Goal: Transaction & Acquisition: Purchase product/service

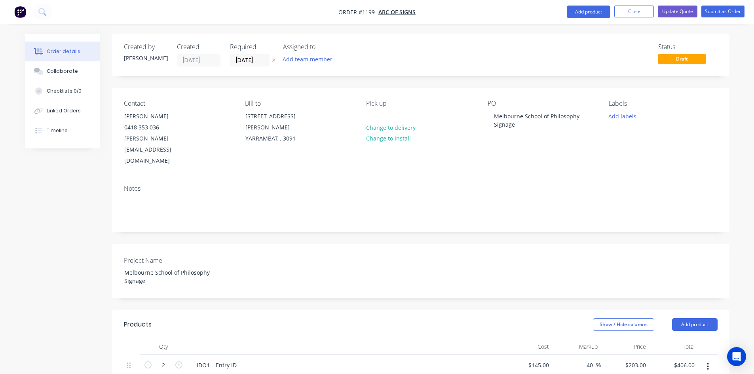
scroll to position [396, 0]
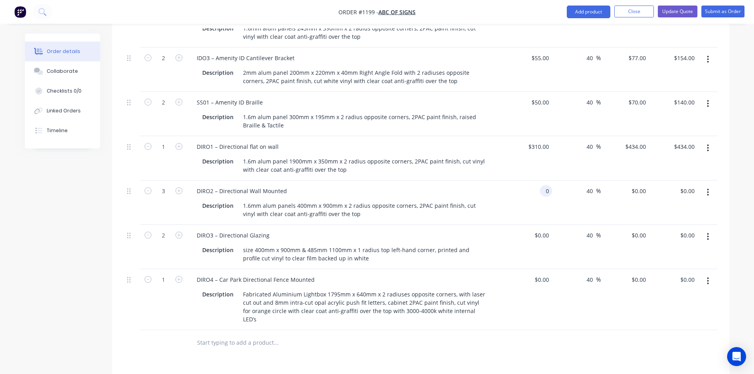
click at [543, 185] on div "0 0" at bounding box center [546, 190] width 12 height 11
click at [544, 185] on input "0" at bounding box center [543, 190] width 18 height 11
type input "$160.00"
type input "$224.00"
type input "$672.00"
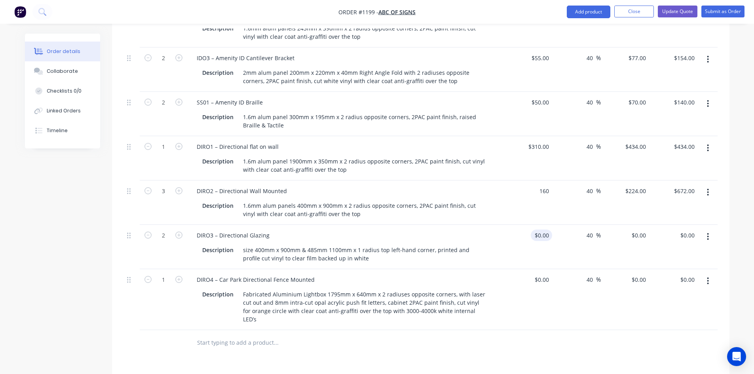
type input "$160.00"
click at [541, 230] on div "0 $0.00" at bounding box center [541, 235] width 21 height 11
type input "$50.00"
type input "$70.00"
type input "$140.00"
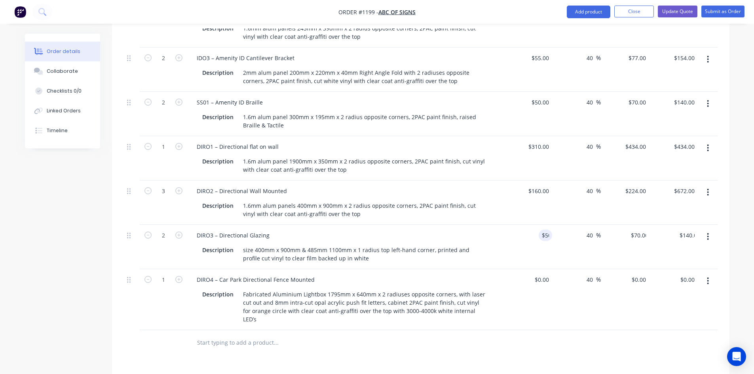
click at [551, 326] on div "Products Show / Hide columns Add product Qty Cost Markup Price Total 2 IDO1 – E…" at bounding box center [421, 230] width 618 height 632
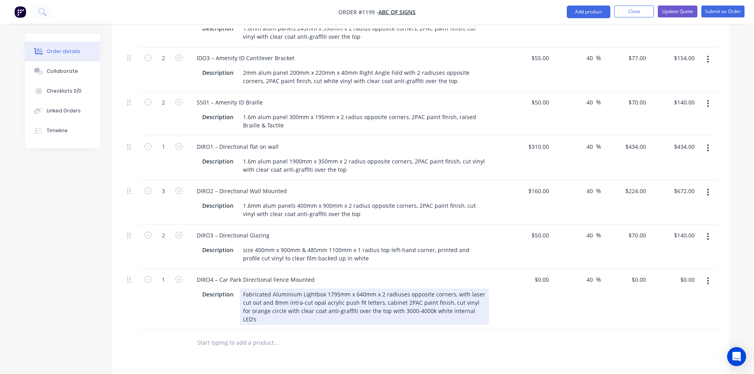
click at [324, 289] on div "Fabricated Aluminium Lightbox 1795mm x 640mm x 2 radiuses opposite corners, wit…" at bounding box center [364, 307] width 249 height 36
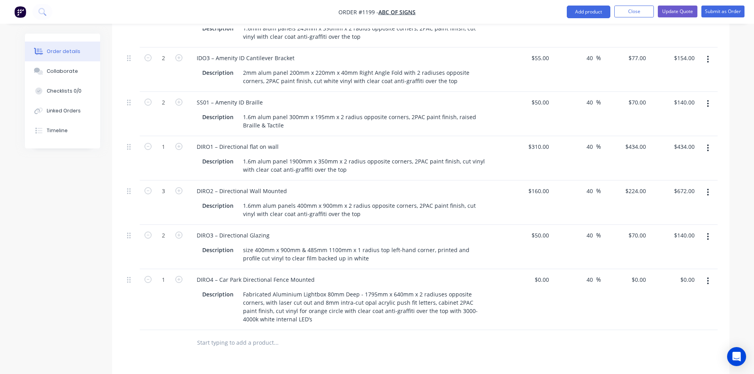
click at [543, 330] on div at bounding box center [421, 343] width 594 height 26
click at [273, 335] on input "text" at bounding box center [276, 343] width 158 height 16
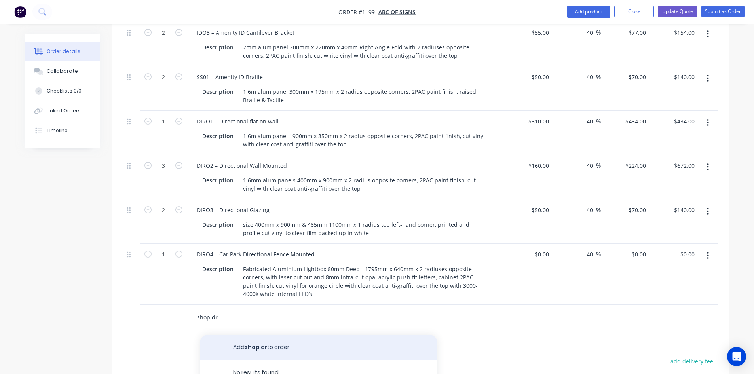
scroll to position [436, 0]
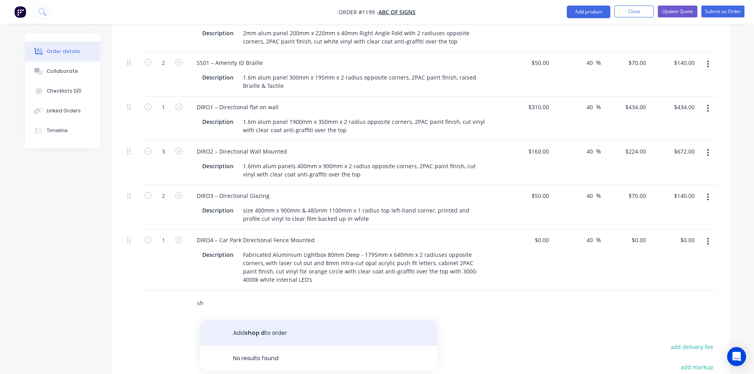
type input "s"
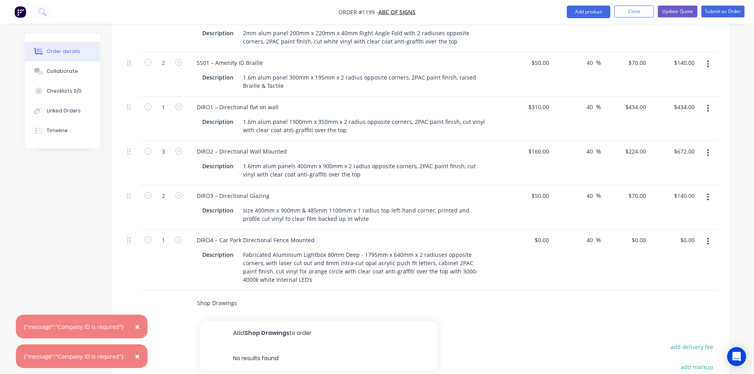
type input "Shop Drawings"
click at [585, 292] on div "Shop Drawings" at bounding box center [421, 304] width 594 height 26
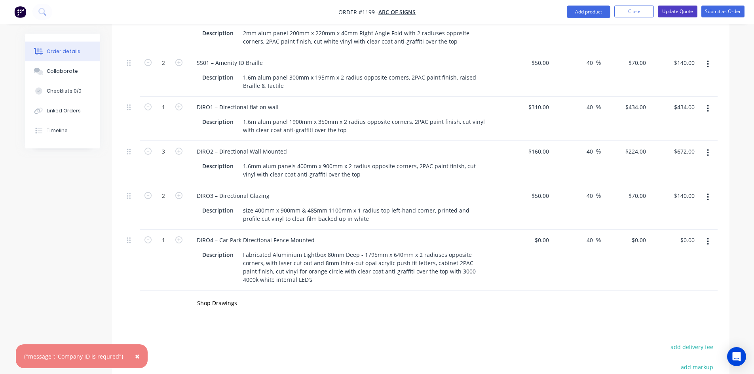
click at [681, 11] on button "Update Quote" at bounding box center [678, 12] width 40 height 12
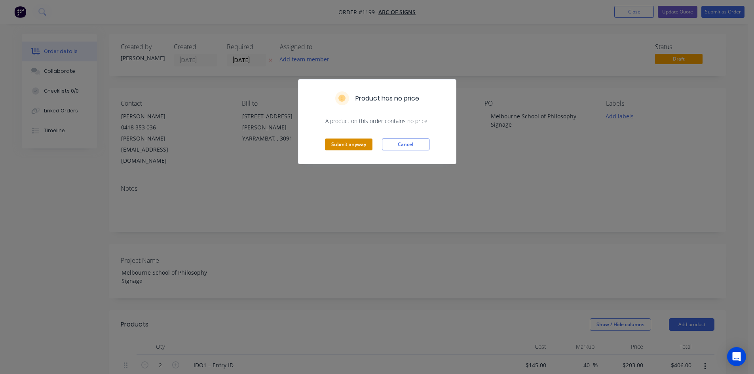
click at [360, 143] on button "Submit anyway" at bounding box center [349, 145] width 48 height 12
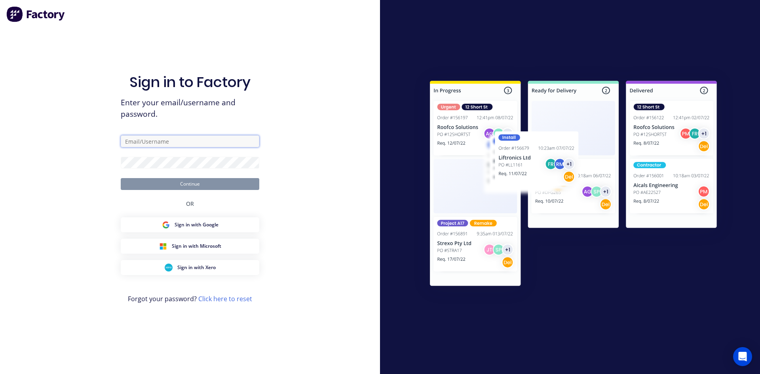
type input "[EMAIL_ADDRESS][DOMAIN_NAME]"
click at [223, 182] on button "Continue" at bounding box center [190, 184] width 139 height 12
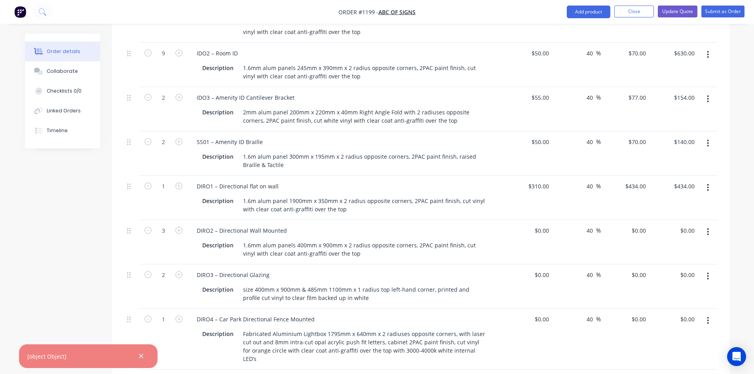
scroll to position [396, 0]
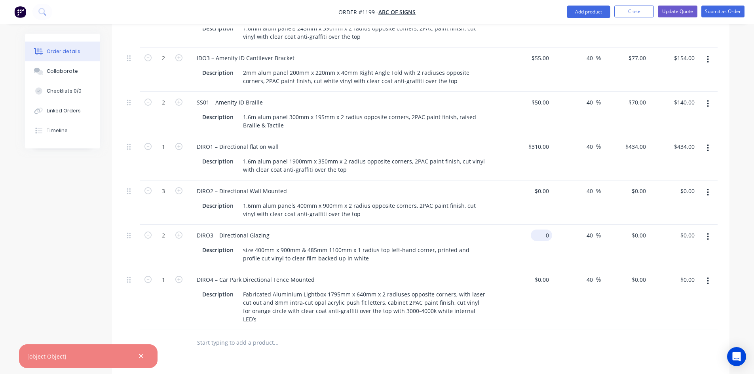
click at [540, 225] on div "0 $0.00" at bounding box center [528, 247] width 49 height 44
type input "50"
type input "0"
type input "$50.00"
type input "$70.00"
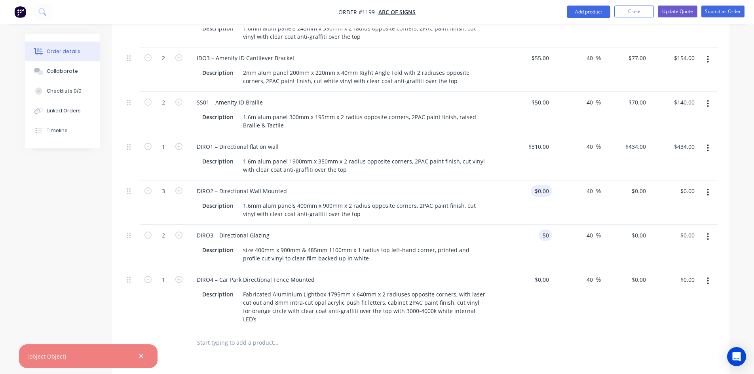
type input "$140.00"
click at [543, 185] on input "0" at bounding box center [547, 190] width 9 height 11
type input "$160.00"
type input "$224.00"
type input "$672.00"
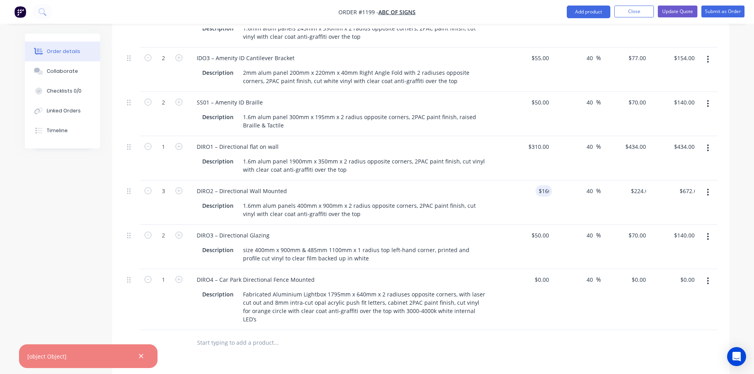
click at [527, 330] on div "Products Show / Hide columns Add product Qty Cost Markup Price Total 2 IDO1 – E…" at bounding box center [421, 230] width 618 height 632
drag, startPoint x: 140, startPoint y: 355, endPoint x: 144, endPoint y: 354, distance: 4.0
click at [140, 355] on icon "button" at bounding box center [141, 356] width 4 height 4
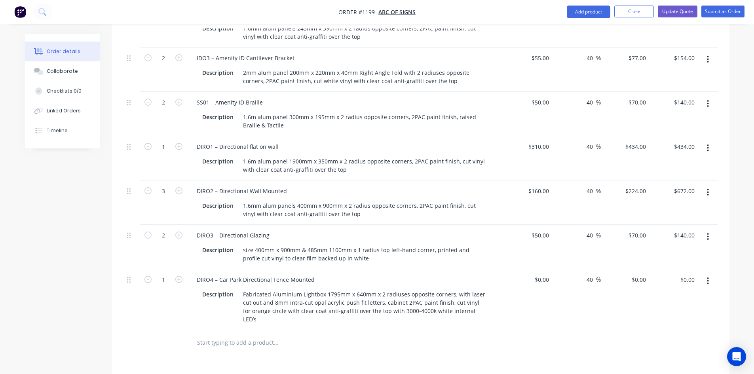
click at [243, 335] on input "text" at bounding box center [276, 343] width 158 height 16
type input "Shop Drawings"
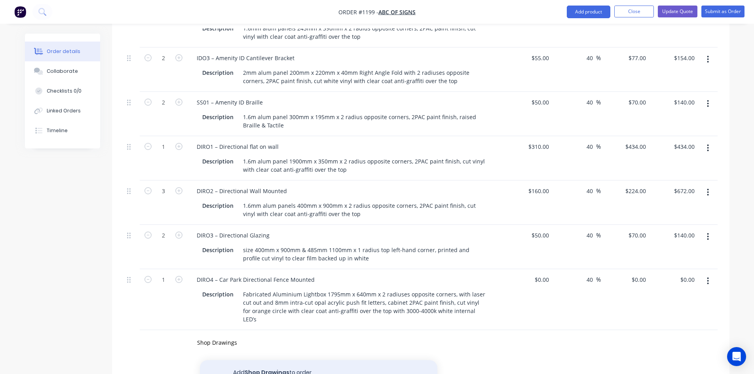
click at [278, 360] on button "Add Shop Drawings to order" at bounding box center [319, 372] width 238 height 25
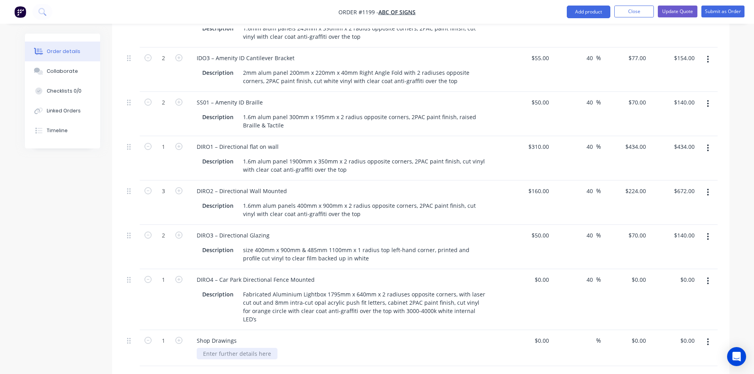
click at [257, 348] on div at bounding box center [237, 353] width 81 height 11
click at [548, 335] on input at bounding box center [547, 340] width 9 height 11
type input "$0.00"
click at [634, 330] on div "0 $0.00" at bounding box center [625, 348] width 49 height 36
type input "$450.00"
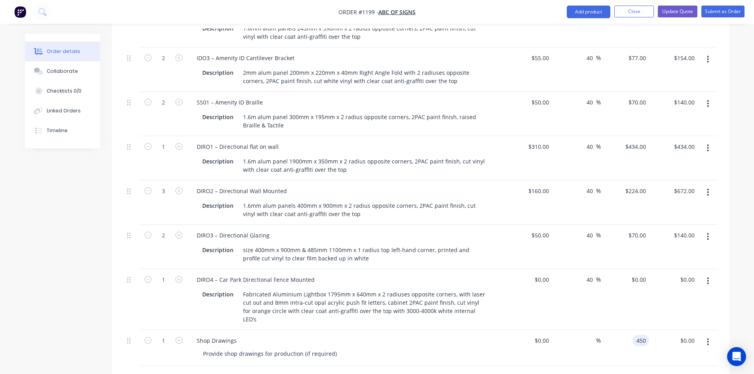
type input "$450.00"
click at [596, 366] on div at bounding box center [421, 379] width 594 height 26
click at [532, 281] on div "$0.00 $0.00" at bounding box center [528, 299] width 49 height 61
click at [548, 284] on div "$0.00 $0.00" at bounding box center [528, 299] width 49 height 61
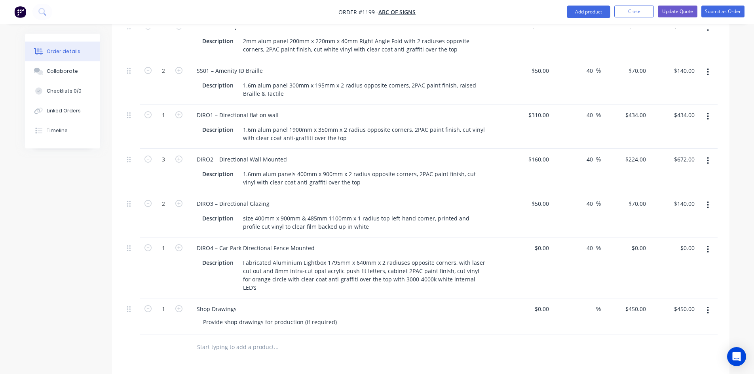
scroll to position [436, 0]
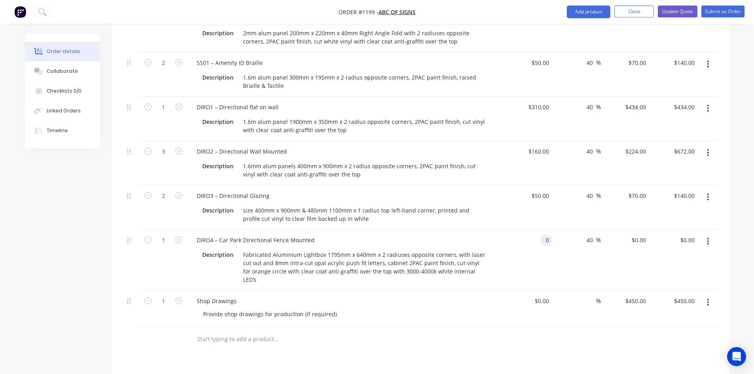
click at [547, 234] on input "0" at bounding box center [547, 239] width 9 height 11
type input "$1,800.00"
type input "$2,520.00"
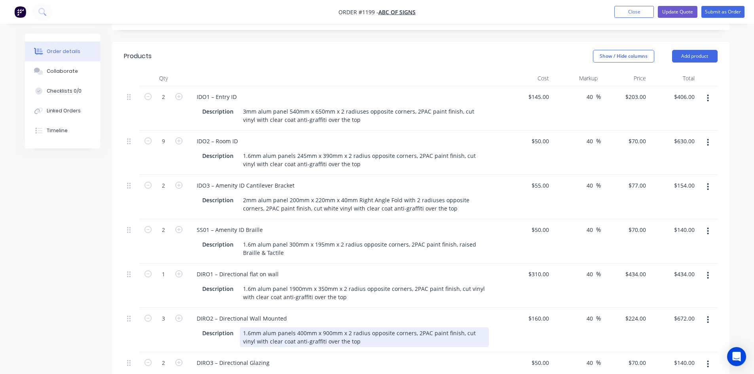
scroll to position [0, 0]
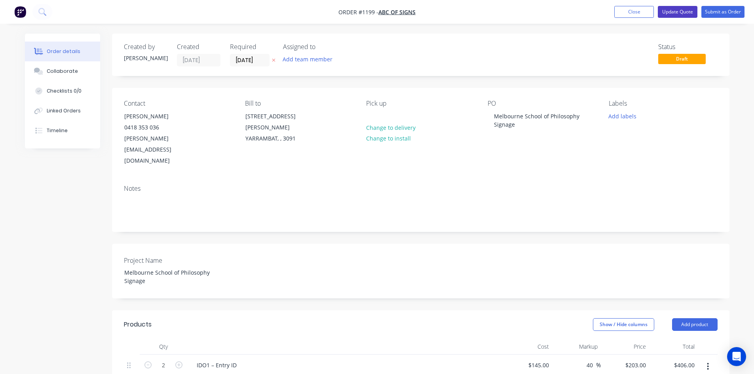
click at [678, 11] on button "Update Quote" at bounding box center [678, 12] width 40 height 12
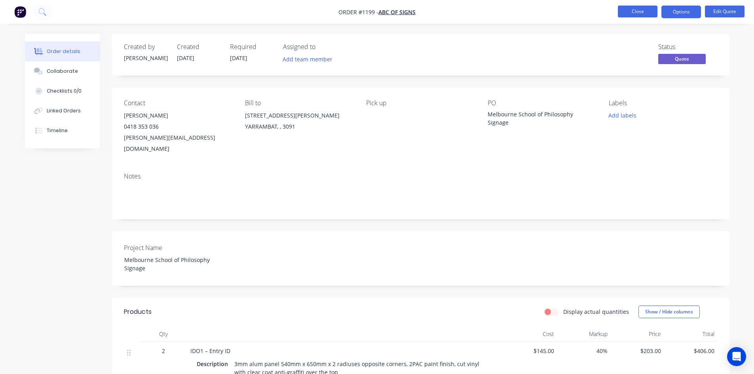
click at [630, 11] on button "Close" at bounding box center [638, 12] width 40 height 12
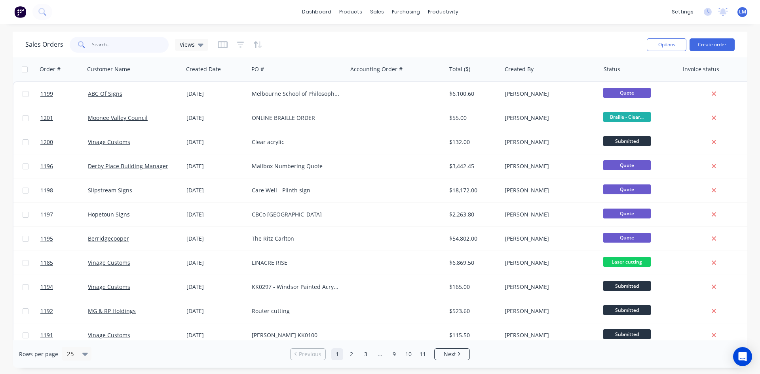
click at [133, 46] on input "text" at bounding box center [130, 45] width 77 height 16
type input "1043"
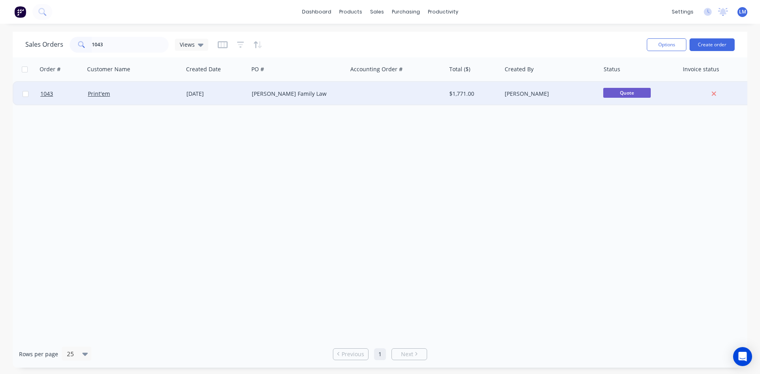
click at [309, 97] on div "[PERSON_NAME] Family Law" at bounding box center [296, 94] width 88 height 8
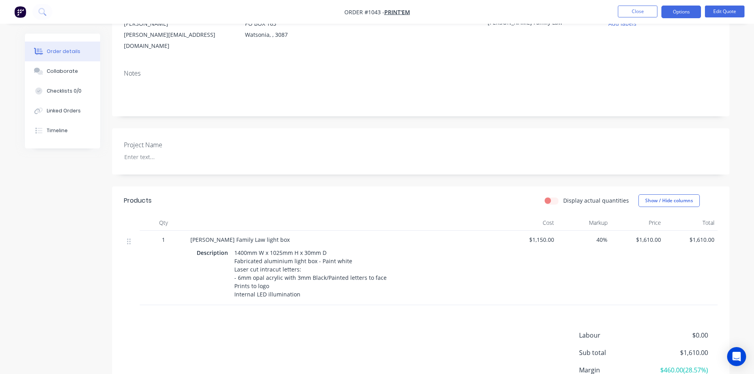
scroll to position [40, 0]
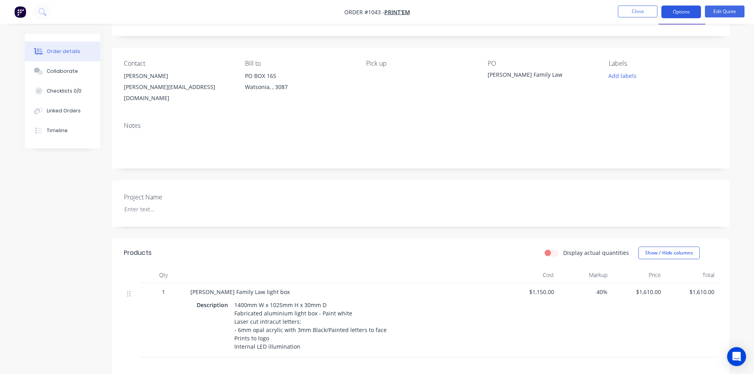
click at [682, 8] on button "Options" at bounding box center [682, 12] width 40 height 13
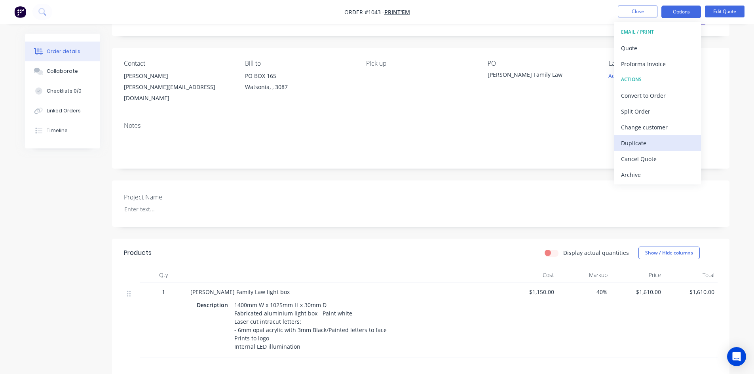
click at [666, 145] on div "Duplicate" at bounding box center [657, 142] width 73 height 11
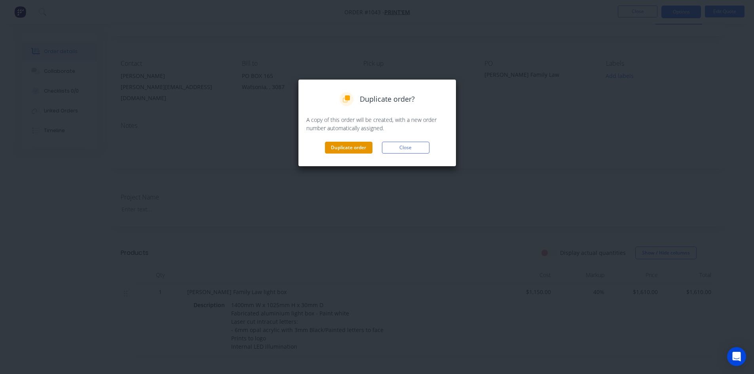
click at [360, 150] on button "Duplicate order" at bounding box center [349, 148] width 48 height 12
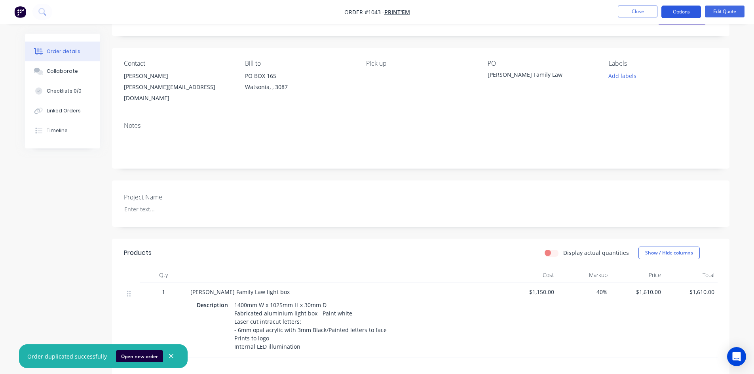
click at [695, 15] on button "Options" at bounding box center [682, 12] width 40 height 13
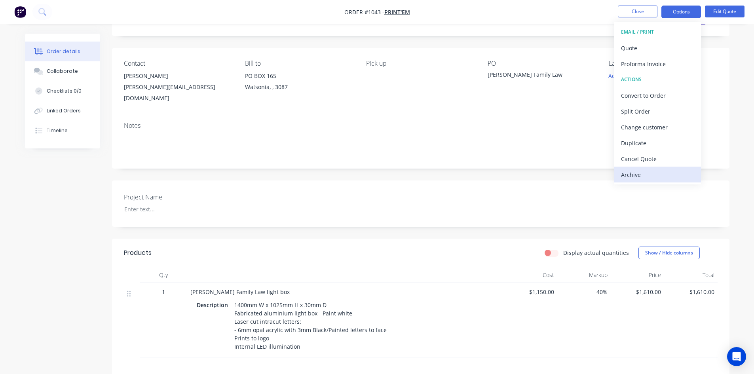
click at [643, 171] on div "Archive" at bounding box center [657, 174] width 73 height 11
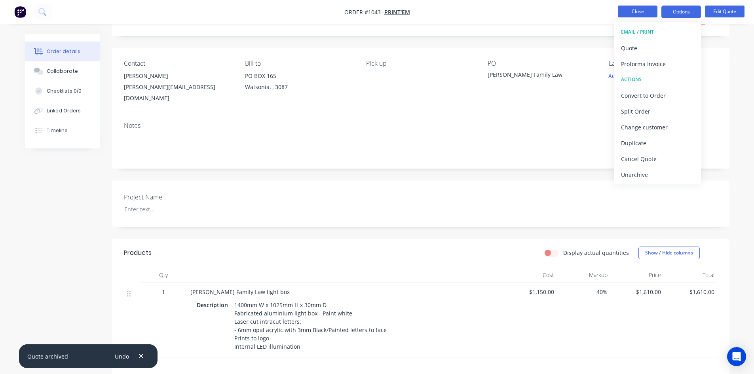
click at [640, 13] on button "Close" at bounding box center [638, 12] width 40 height 12
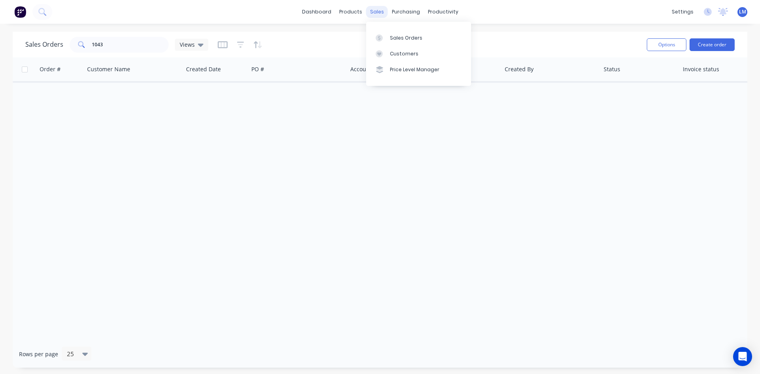
click at [379, 13] on div "sales" at bounding box center [377, 12] width 22 height 12
drag, startPoint x: 102, startPoint y: 43, endPoint x: 83, endPoint y: 43, distance: 19.0
click at [83, 43] on div "1043" at bounding box center [119, 45] width 99 height 16
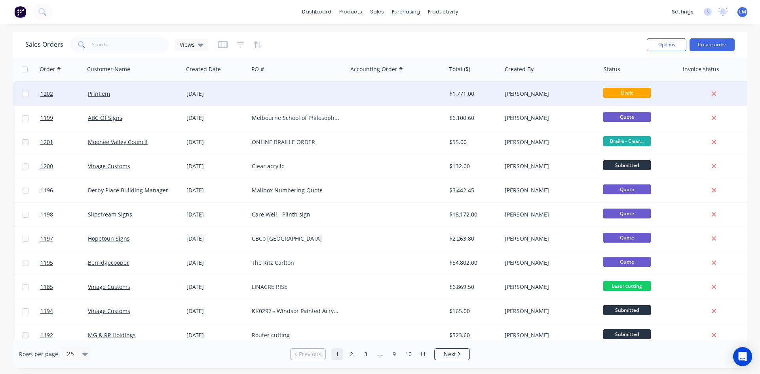
click at [250, 93] on div at bounding box center [298, 94] width 99 height 24
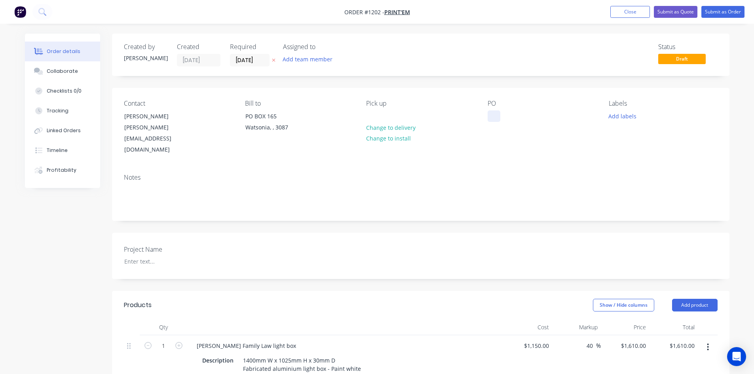
click at [491, 114] on div at bounding box center [494, 115] width 13 height 11
paste div
click at [162, 256] on div at bounding box center [167, 261] width 99 height 11
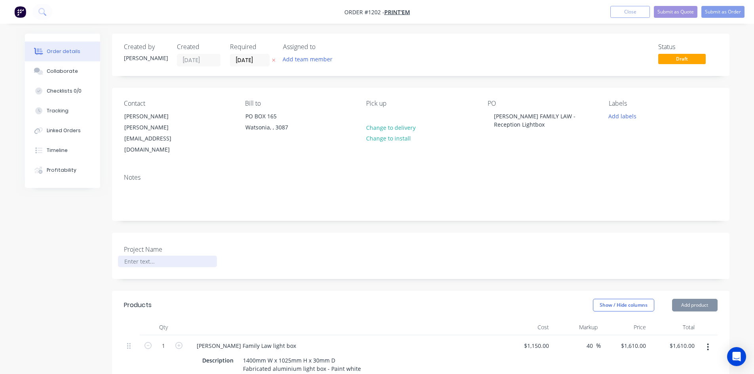
paste div
click at [164, 256] on div at bounding box center [167, 261] width 99 height 11
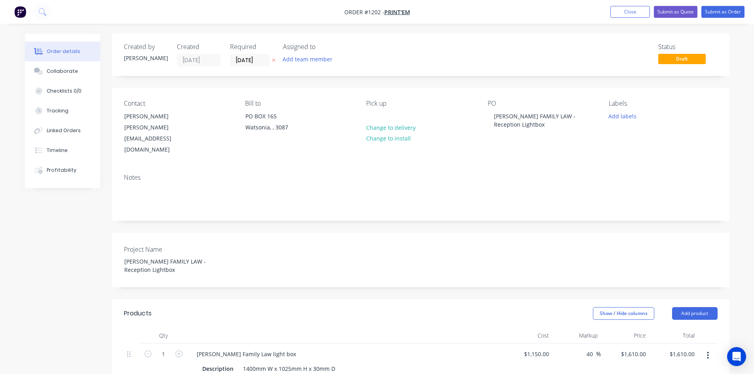
click at [352, 307] on div "Show / Hide columns Add product" at bounding box center [484, 313] width 468 height 13
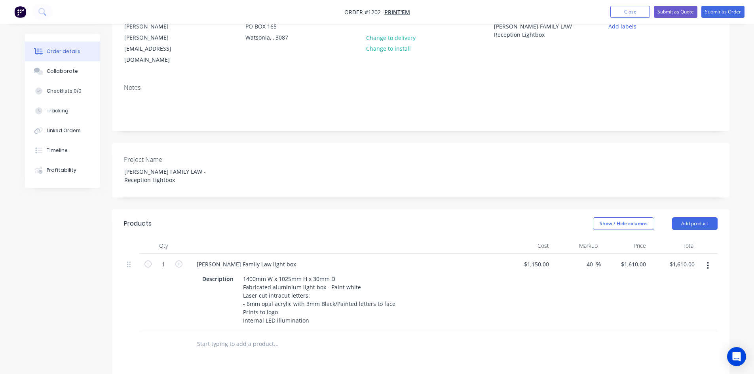
scroll to position [119, 0]
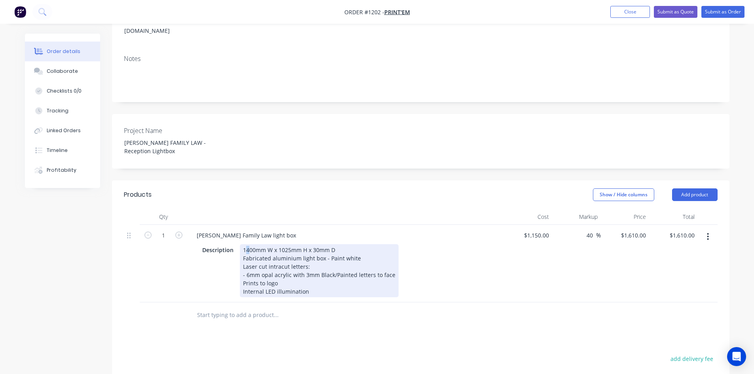
click at [248, 244] on div "1400mm W x 1025mm H x 30mm D Fabricated aluminium light box - Paint white Laser…" at bounding box center [319, 270] width 159 height 53
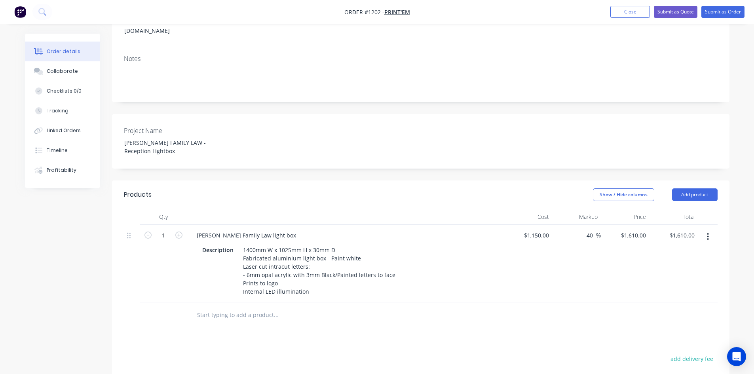
click at [324, 307] on input "text" at bounding box center [276, 315] width 158 height 16
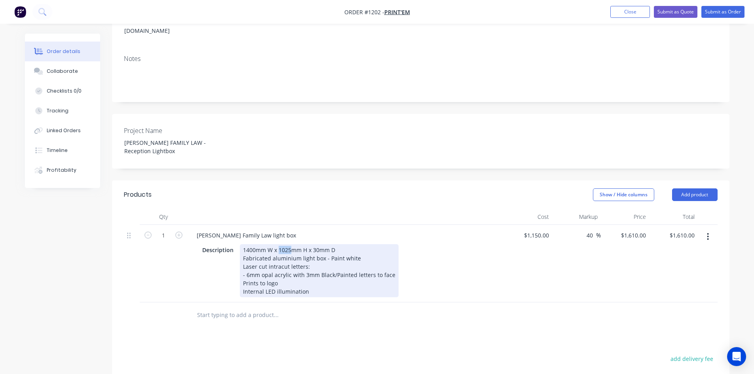
drag, startPoint x: 278, startPoint y: 229, endPoint x: 290, endPoint y: 229, distance: 11.9
click at [290, 244] on div "1400mm W x 1025mm H x 30mm D Fabricated aluminium light box - Paint white Laser…" at bounding box center [319, 270] width 159 height 53
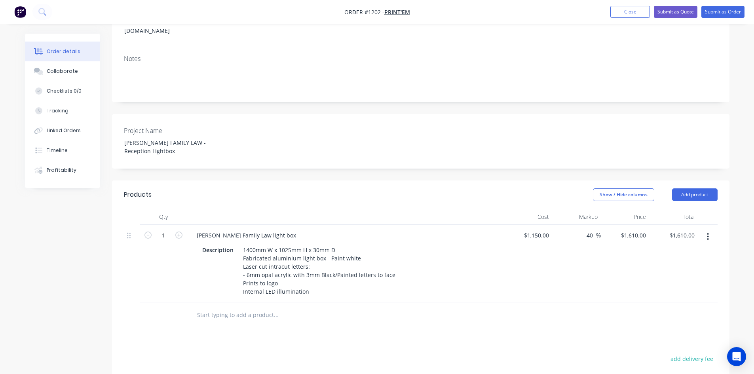
click at [325, 330] on div "Products Show / Hide columns Add product Qty Cost Markup Price Total 1 [PERSON_…" at bounding box center [421, 350] width 618 height 338
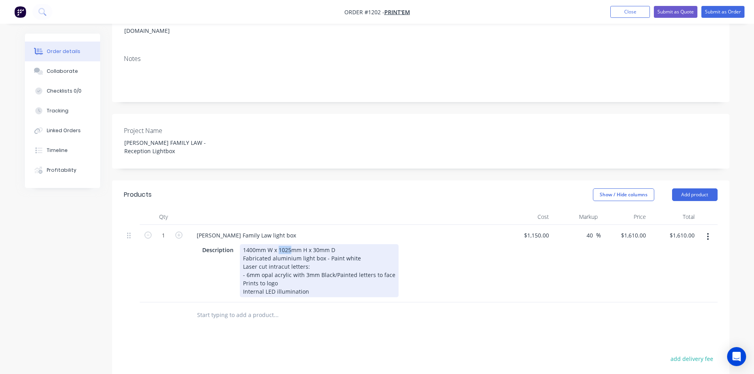
drag, startPoint x: 278, startPoint y: 229, endPoint x: 290, endPoint y: 229, distance: 11.9
click at [290, 244] on div "1400mm W x 1025mm H x 30mm D Fabricated aluminium light box - Paint white Laser…" at bounding box center [319, 270] width 159 height 53
drag, startPoint x: 415, startPoint y: 323, endPoint x: 324, endPoint y: 260, distance: 110.5
click at [415, 321] on div "Products Show / Hide columns Add product Qty Cost Markup Price Total 1 [PERSON_…" at bounding box center [421, 350] width 618 height 338
drag, startPoint x: 290, startPoint y: 230, endPoint x: 279, endPoint y: 232, distance: 11.3
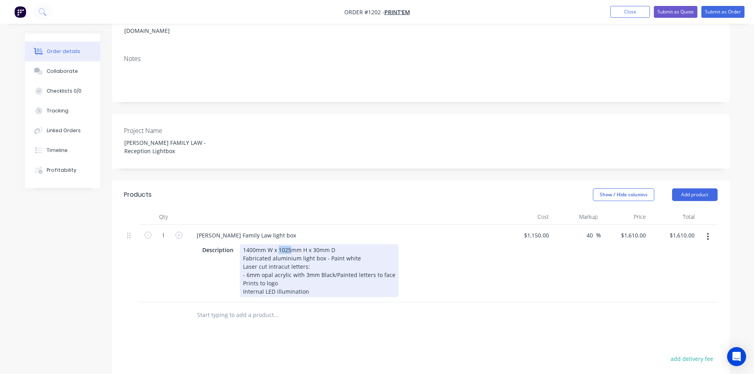
click at [279, 244] on div "1400mm W x 1025mm H x 30mm D Fabricated aluminium light box - Paint white Laser…" at bounding box center [319, 270] width 159 height 53
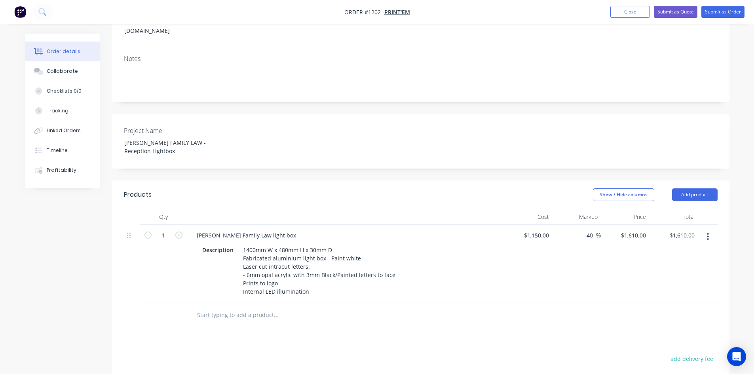
click at [362, 314] on div "Products Show / Hide columns Add product Qty Cost Markup Price Total 1 [PERSON_…" at bounding box center [421, 350] width 618 height 338
click at [534, 230] on div "1150 $1,150.00" at bounding box center [536, 235] width 32 height 11
type input "$1,050.00"
type input "$1,470.00"
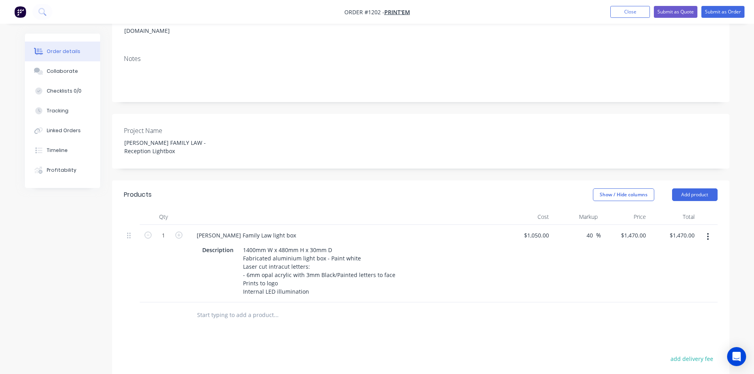
click at [550, 326] on div "Products Show / Hide columns Add product Qty Cost Markup Price Total 1 [PERSON_…" at bounding box center [421, 350] width 618 height 338
drag, startPoint x: 528, startPoint y: 215, endPoint x: 565, endPoint y: 222, distance: 38.3
click at [565, 225] on div "1 [PERSON_NAME] Family Law light box Description 1400mm W x 480mm H x 30mm D Fa…" at bounding box center [421, 264] width 594 height 78
type input "$950.00"
type input "$1,330.00"
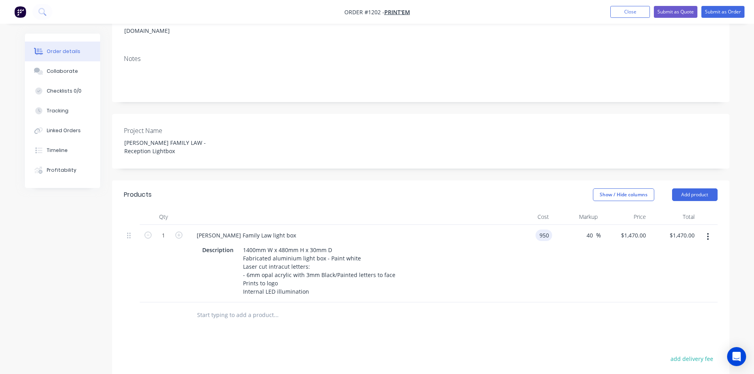
type input "$1,330.00"
click at [562, 282] on div "40 40 %" at bounding box center [576, 264] width 49 height 78
click at [676, 11] on button "Submit as Quote" at bounding box center [676, 12] width 44 height 12
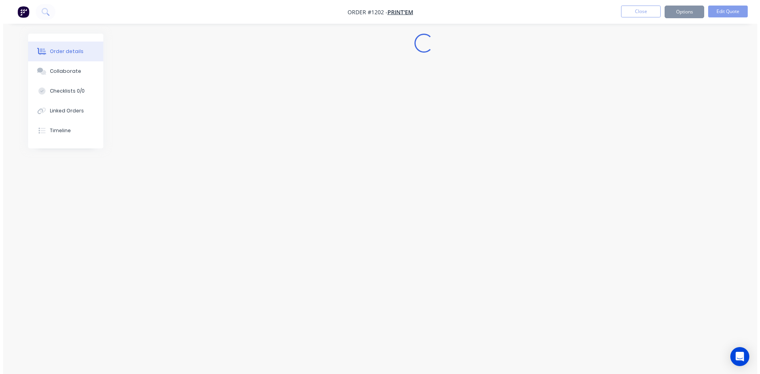
scroll to position [0, 0]
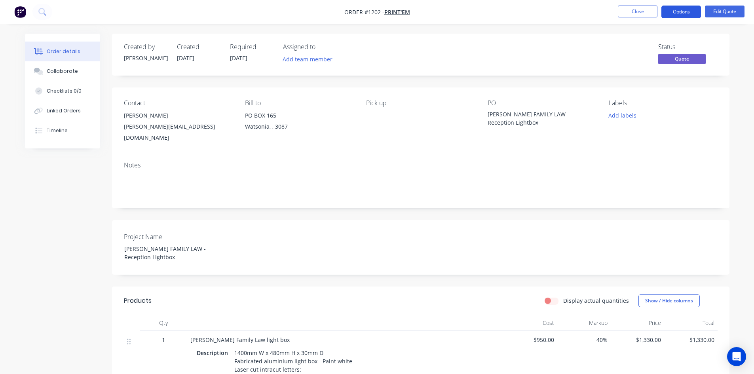
click at [676, 12] on button "Options" at bounding box center [682, 12] width 40 height 13
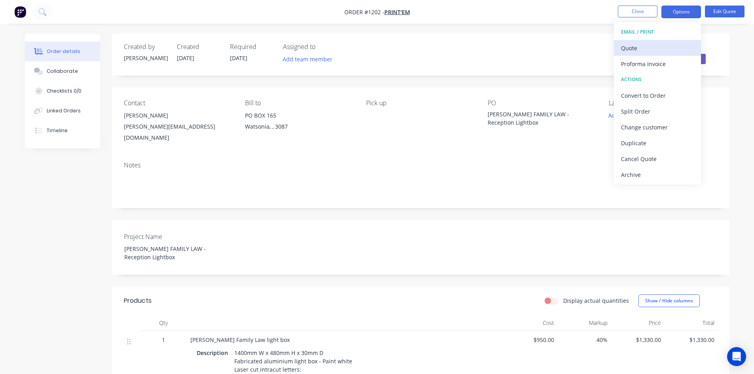
click at [656, 47] on div "Quote" at bounding box center [657, 47] width 73 height 11
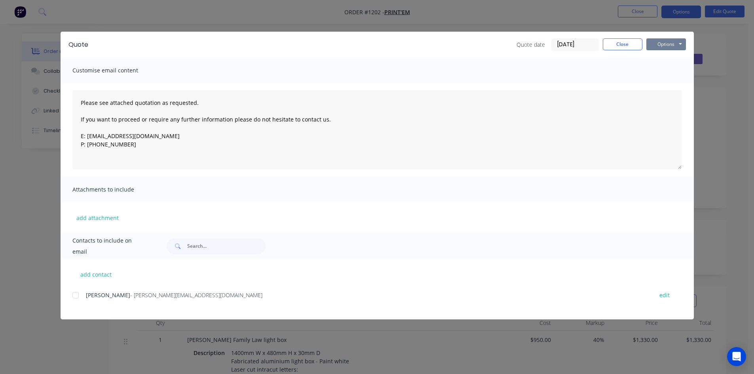
click at [656, 48] on button "Options" at bounding box center [667, 44] width 40 height 12
click at [663, 68] on button "Print" at bounding box center [672, 71] width 51 height 13
click at [624, 42] on button "Close" at bounding box center [623, 44] width 40 height 12
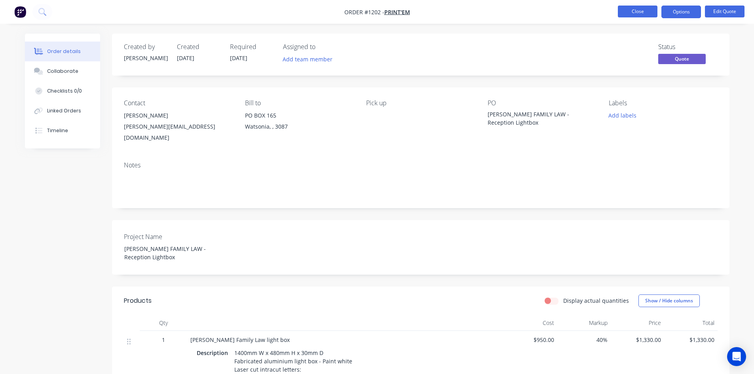
click at [629, 8] on button "Close" at bounding box center [638, 12] width 40 height 12
